Goal: Task Accomplishment & Management: Use online tool/utility

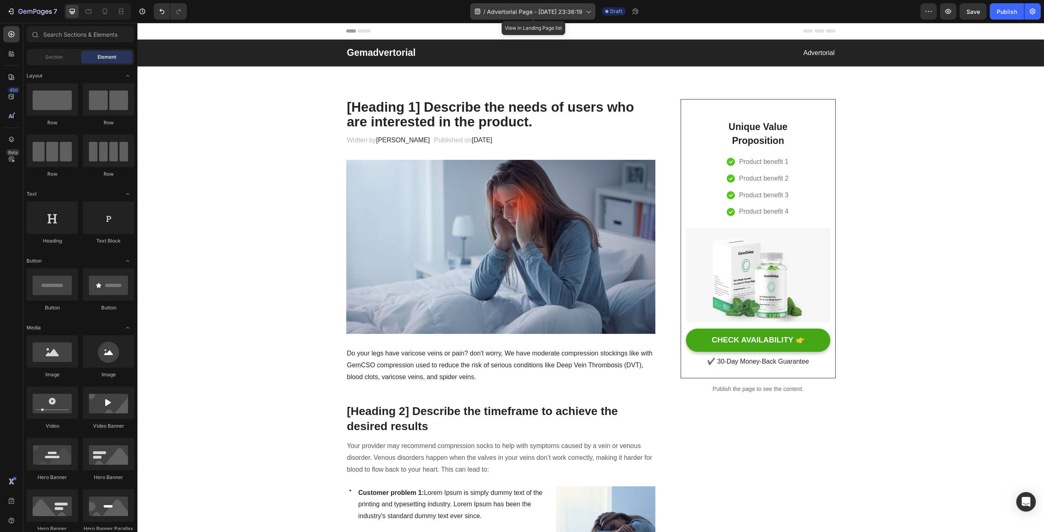
click at [525, 12] on span "Advertorial Page - [DATE] 23:36:19" at bounding box center [534, 11] width 95 height 9
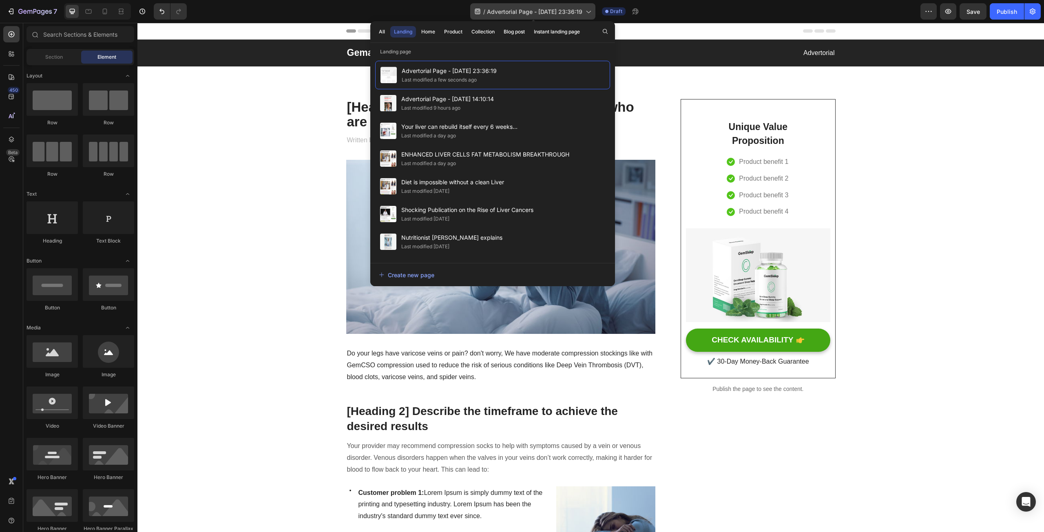
click at [524, 14] on span "Advertorial Page - [DATE] 23:36:19" at bounding box center [534, 11] width 95 height 9
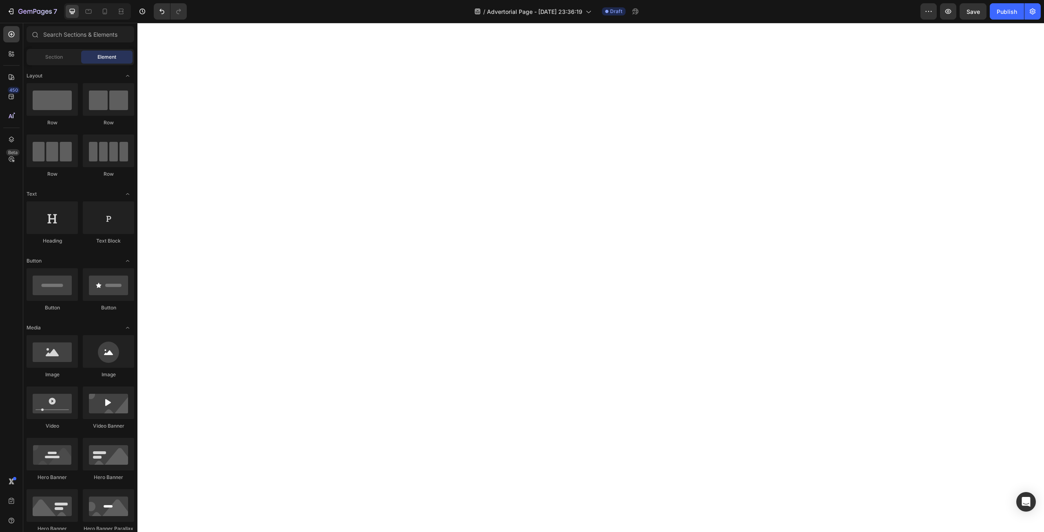
scroll to position [2692, 0]
click at [106, 14] on icon at bounding box center [105, 12] width 4 height 6
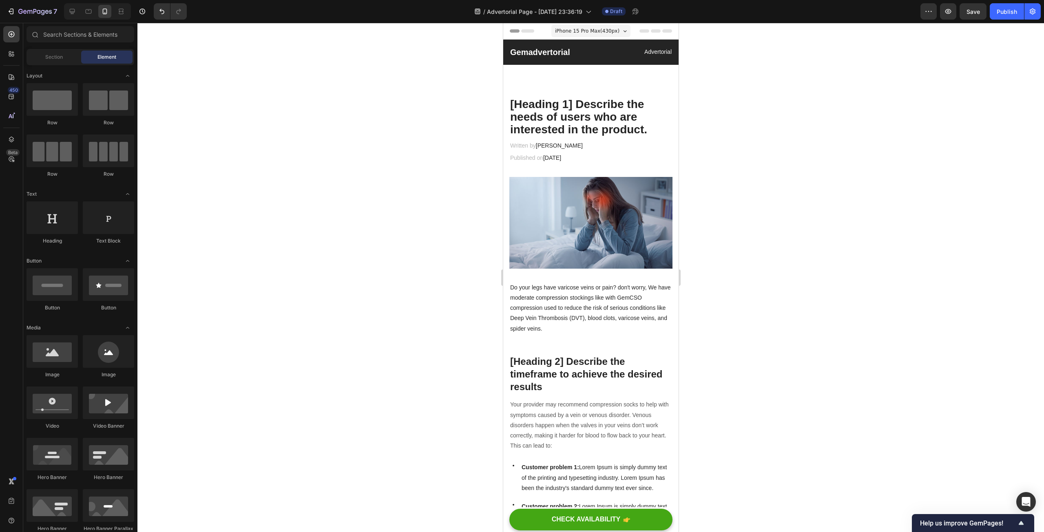
click at [594, 33] on span "iPhone 15 Pro Max ( 430 px)" at bounding box center [587, 31] width 64 height 8
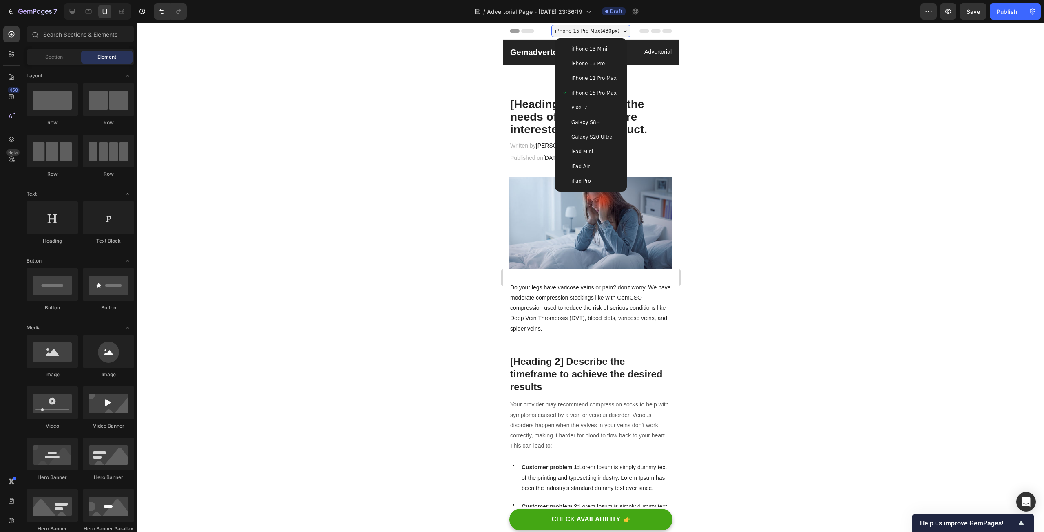
click at [588, 61] on span "iPhone 13 Pro" at bounding box center [587, 64] width 33 height 8
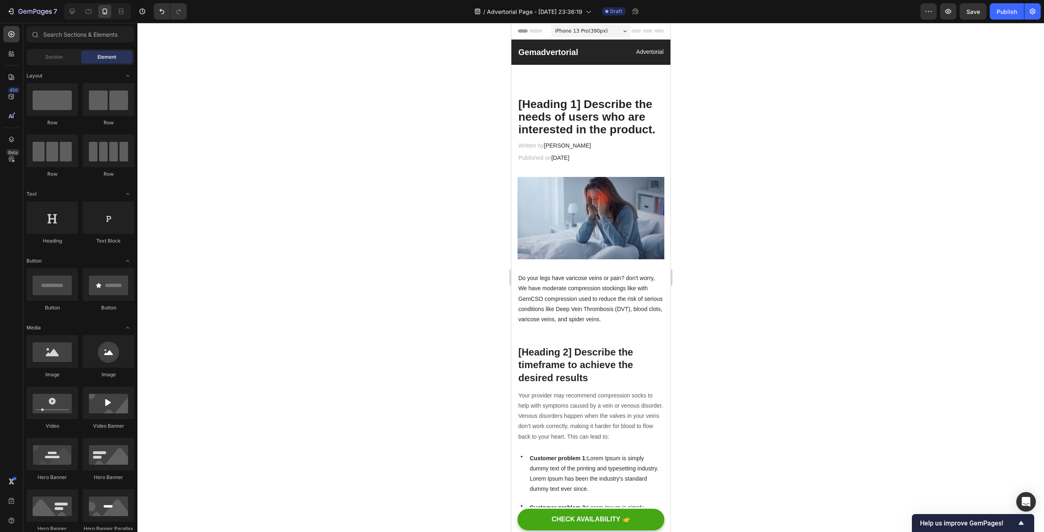
click at [540, 35] on span "Header" at bounding box center [536, 31] width 18 height 8
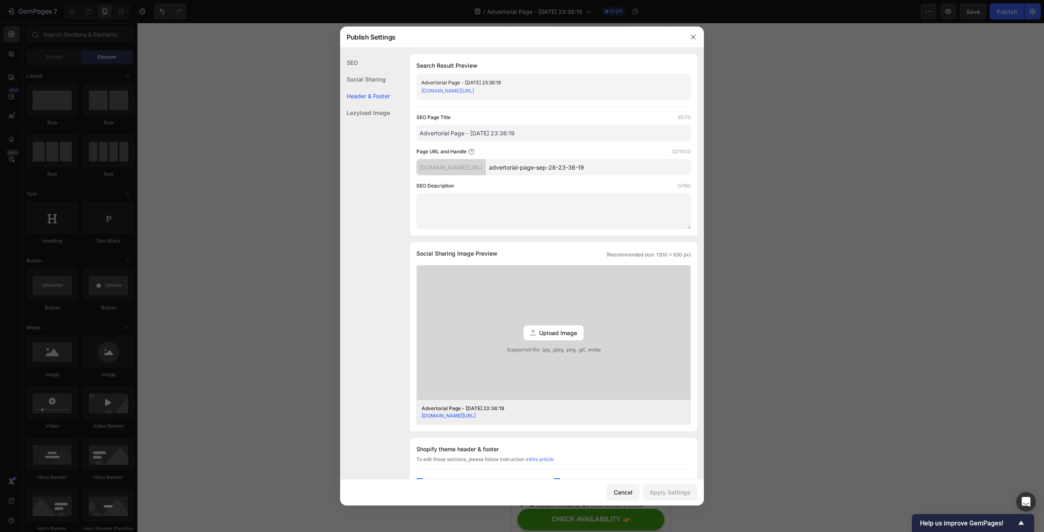
scroll to position [215, 0]
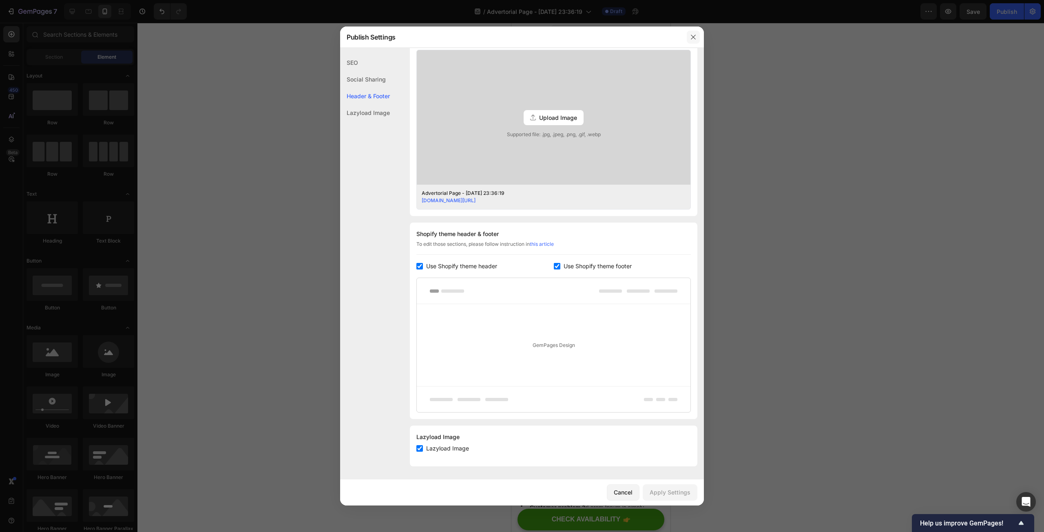
click at [697, 36] on button "button" at bounding box center [693, 37] width 13 height 13
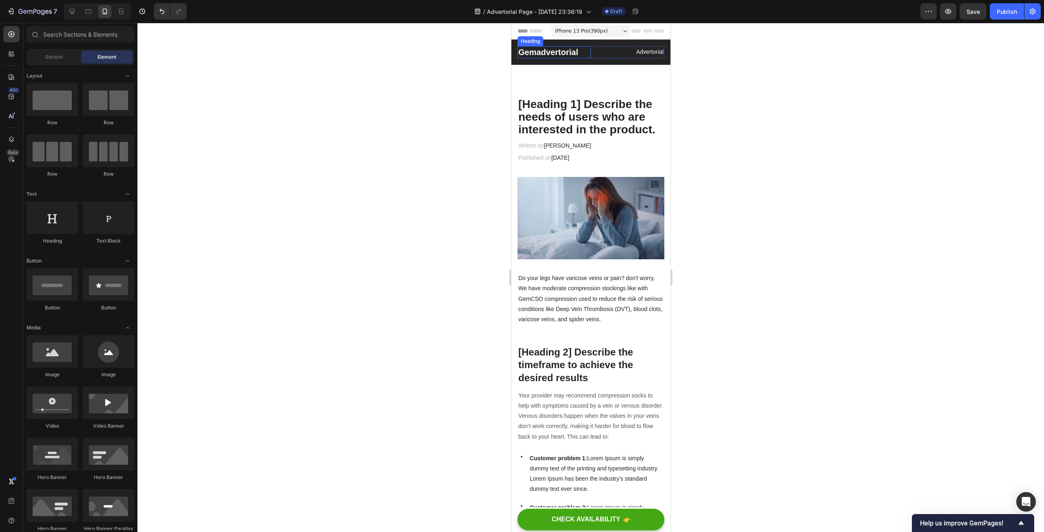
click at [550, 53] on p "Gemadvertorial" at bounding box center [554, 52] width 72 height 11
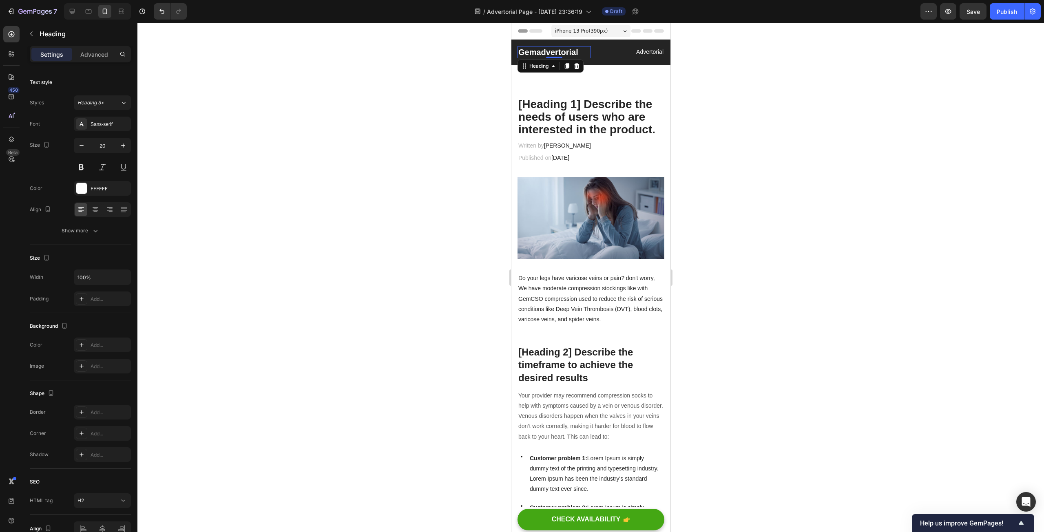
click at [542, 56] on p "Gemadvertorial" at bounding box center [554, 52] width 72 height 11
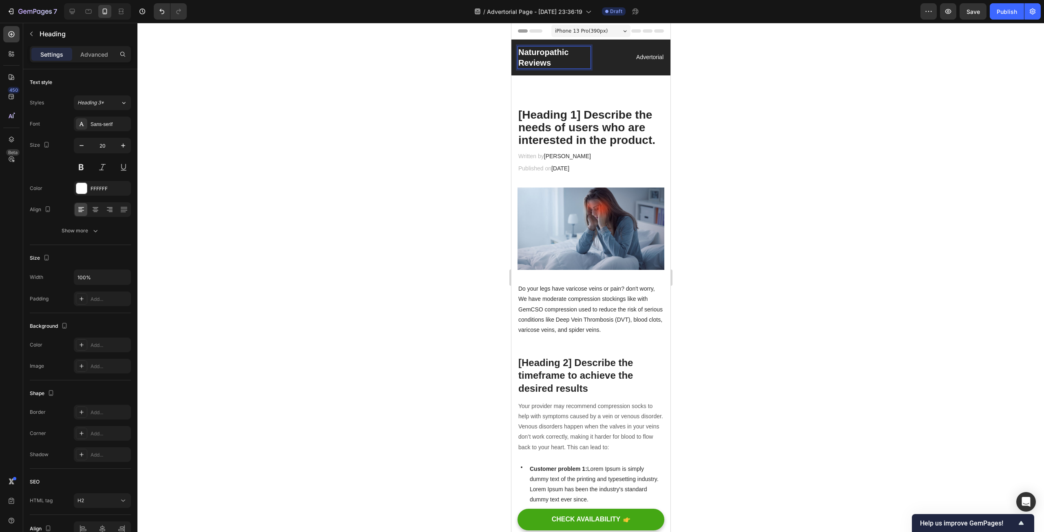
click at [568, 54] on p "Naturopathic Reviews" at bounding box center [554, 57] width 72 height 21
